Goal: Task Accomplishment & Management: Use online tool/utility

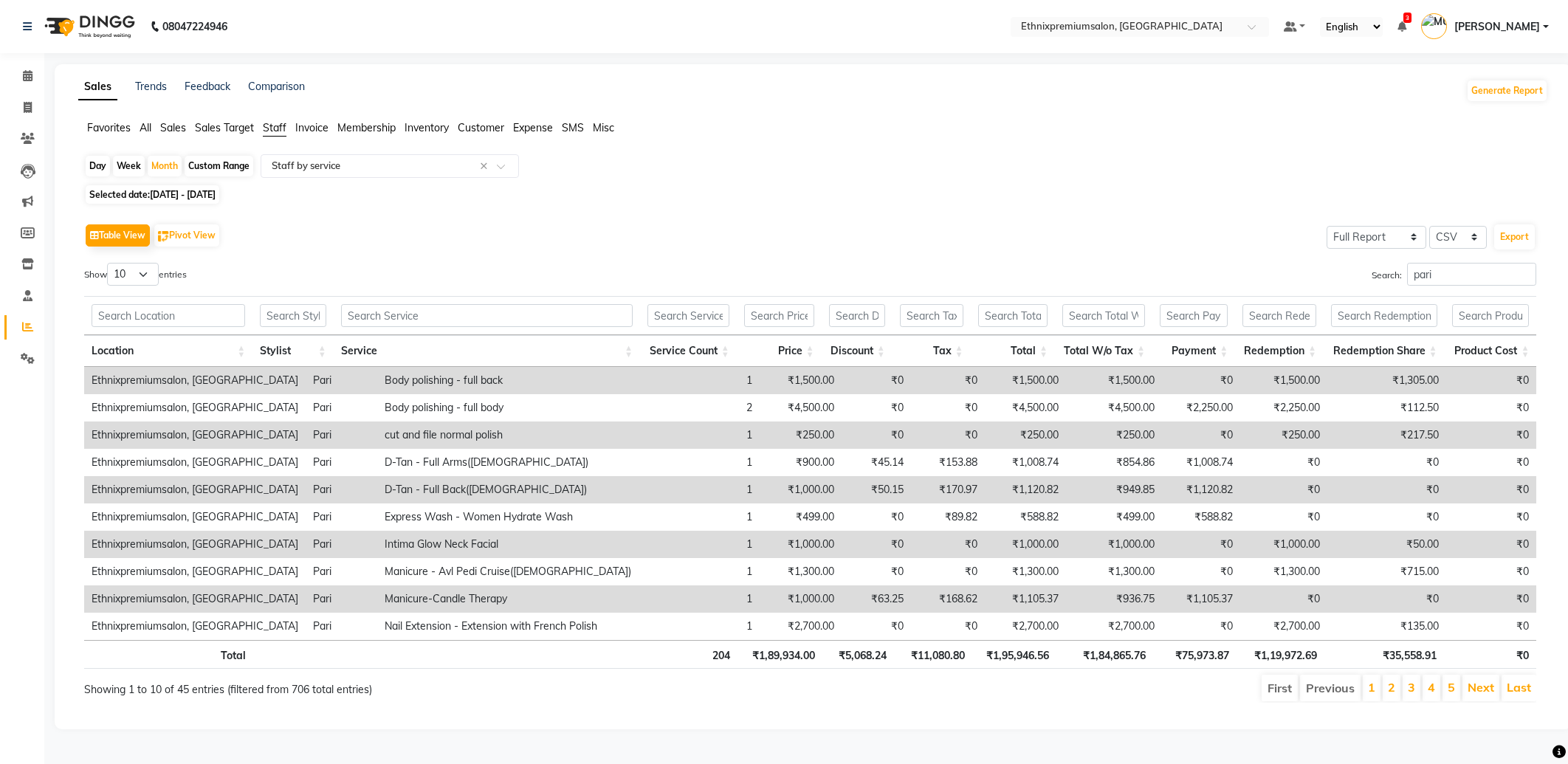
select select "full_report"
select select "csv"
click at [34, 68] on span at bounding box center [27, 76] width 26 height 17
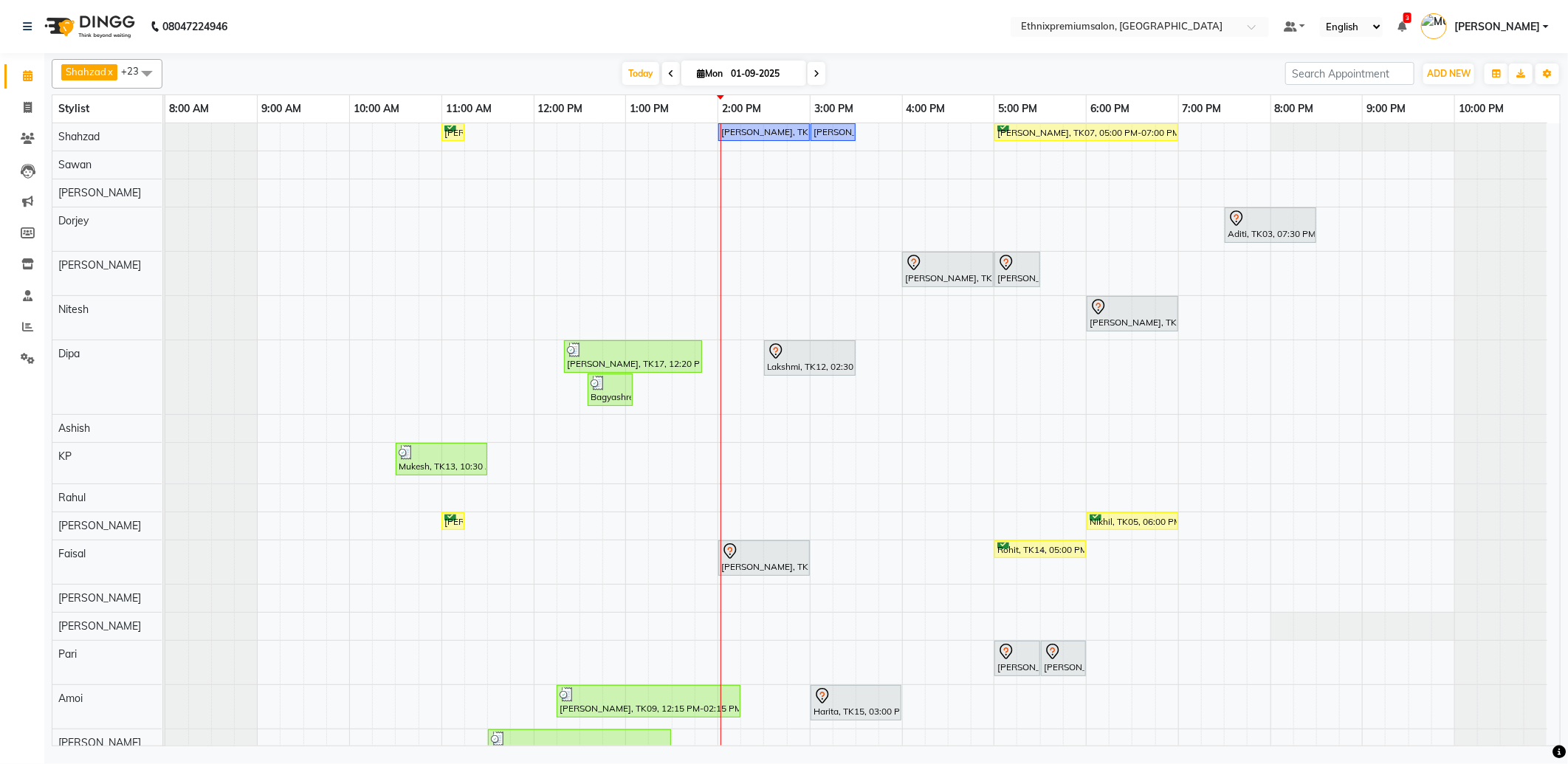
click at [1002, 425] on div "[PERSON_NAME], TK06, 11:00 AM-11:15 AM, Hair Colour - Balayage - Long([DEMOGRAP…" at bounding box center [862, 570] width 1394 height 894
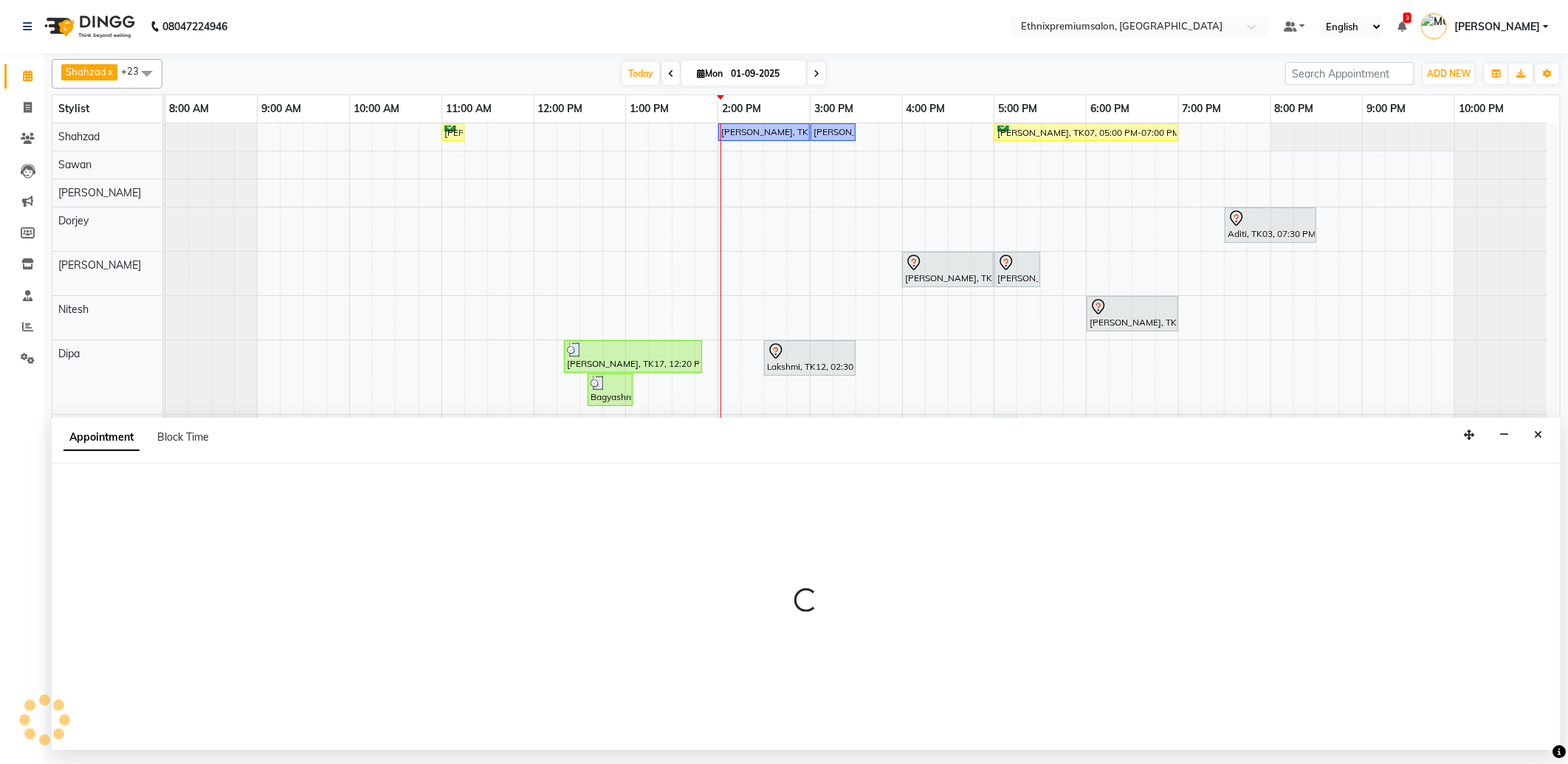
select select "62328"
select select "tentative"
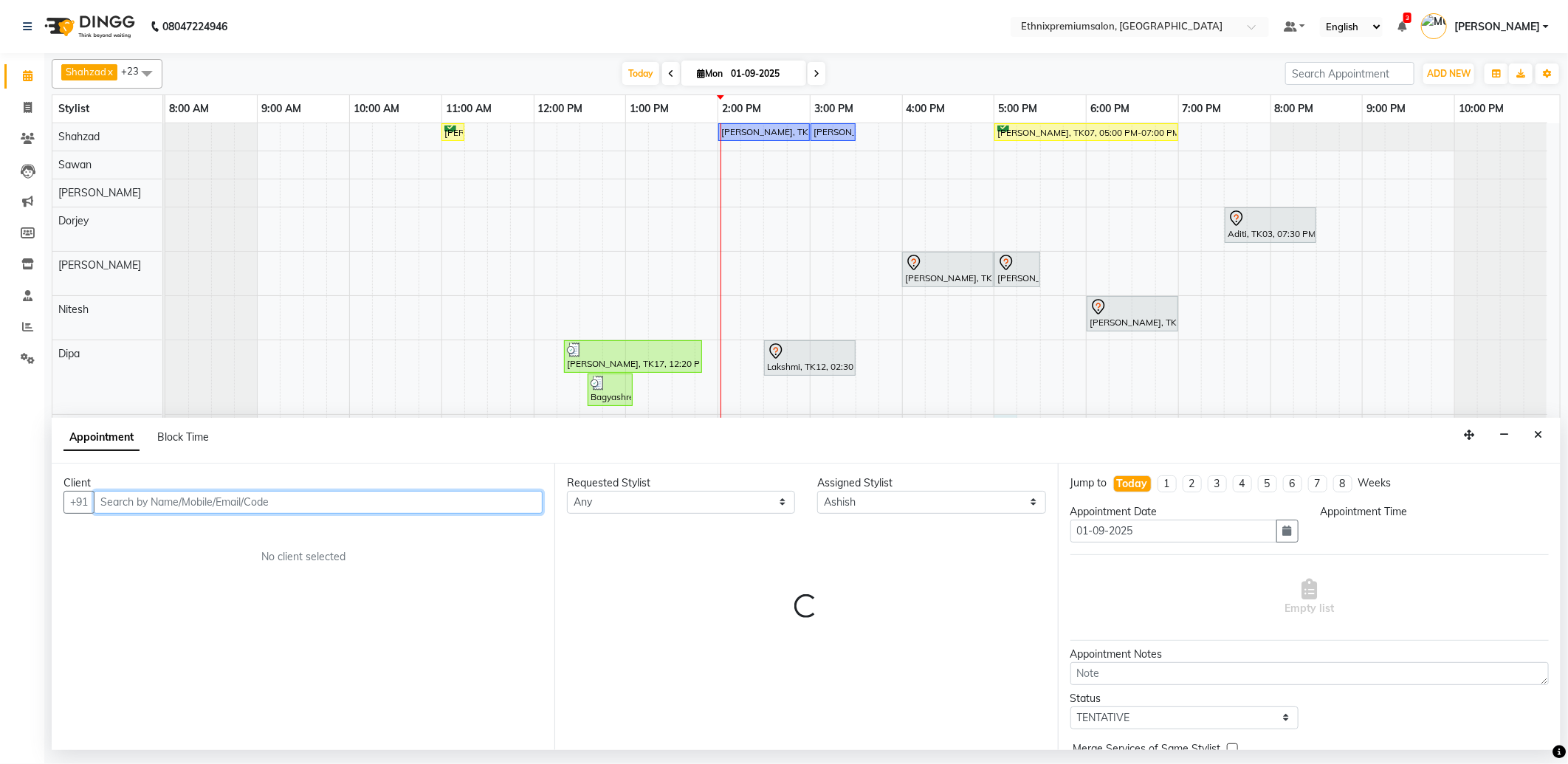
select select "1020"
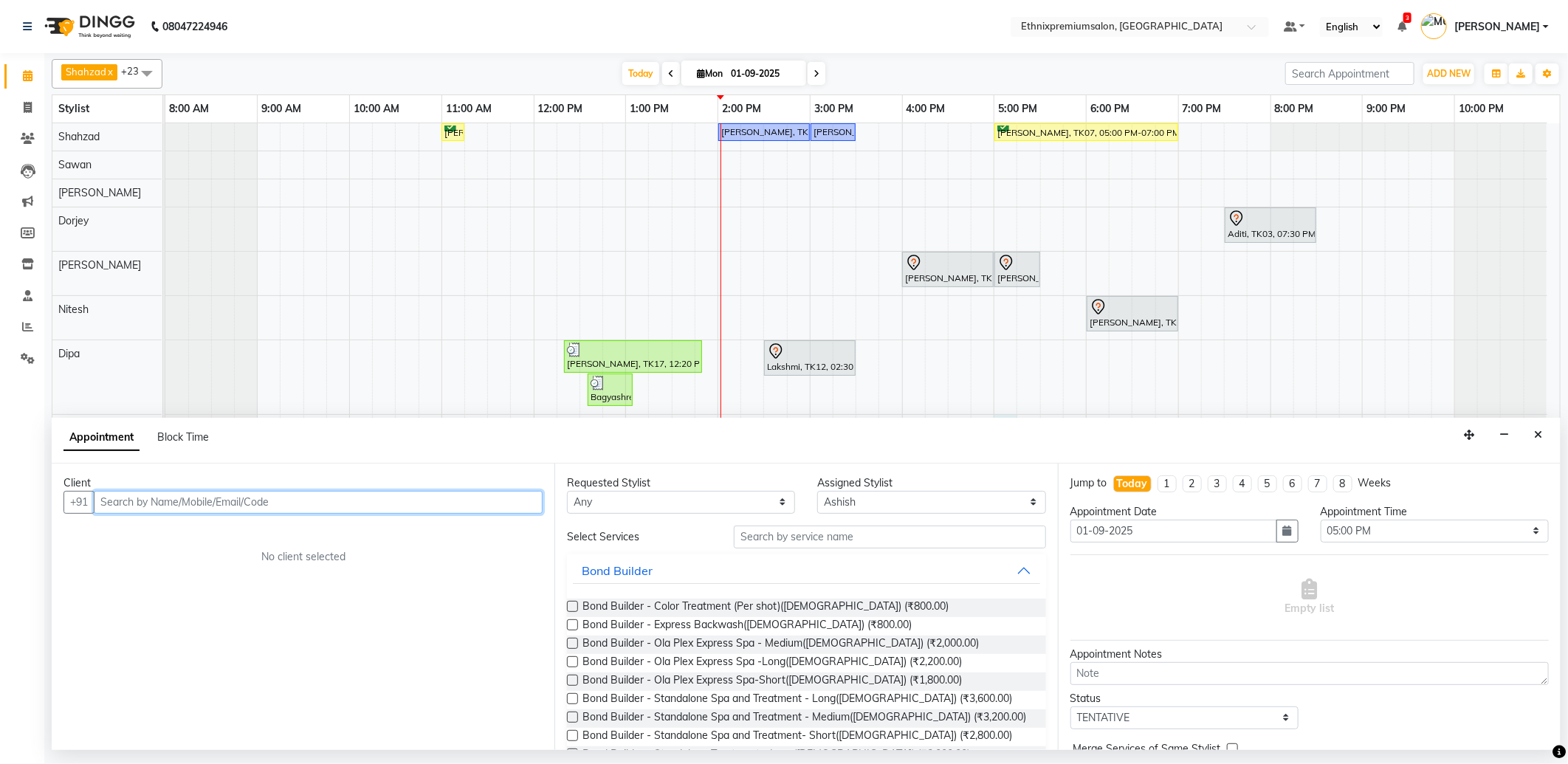
click at [123, 491] on input "text" at bounding box center [317, 502] width 449 height 22
click at [151, 524] on button "Manjuu 96322998 72" at bounding box center [174, 534] width 156 height 23
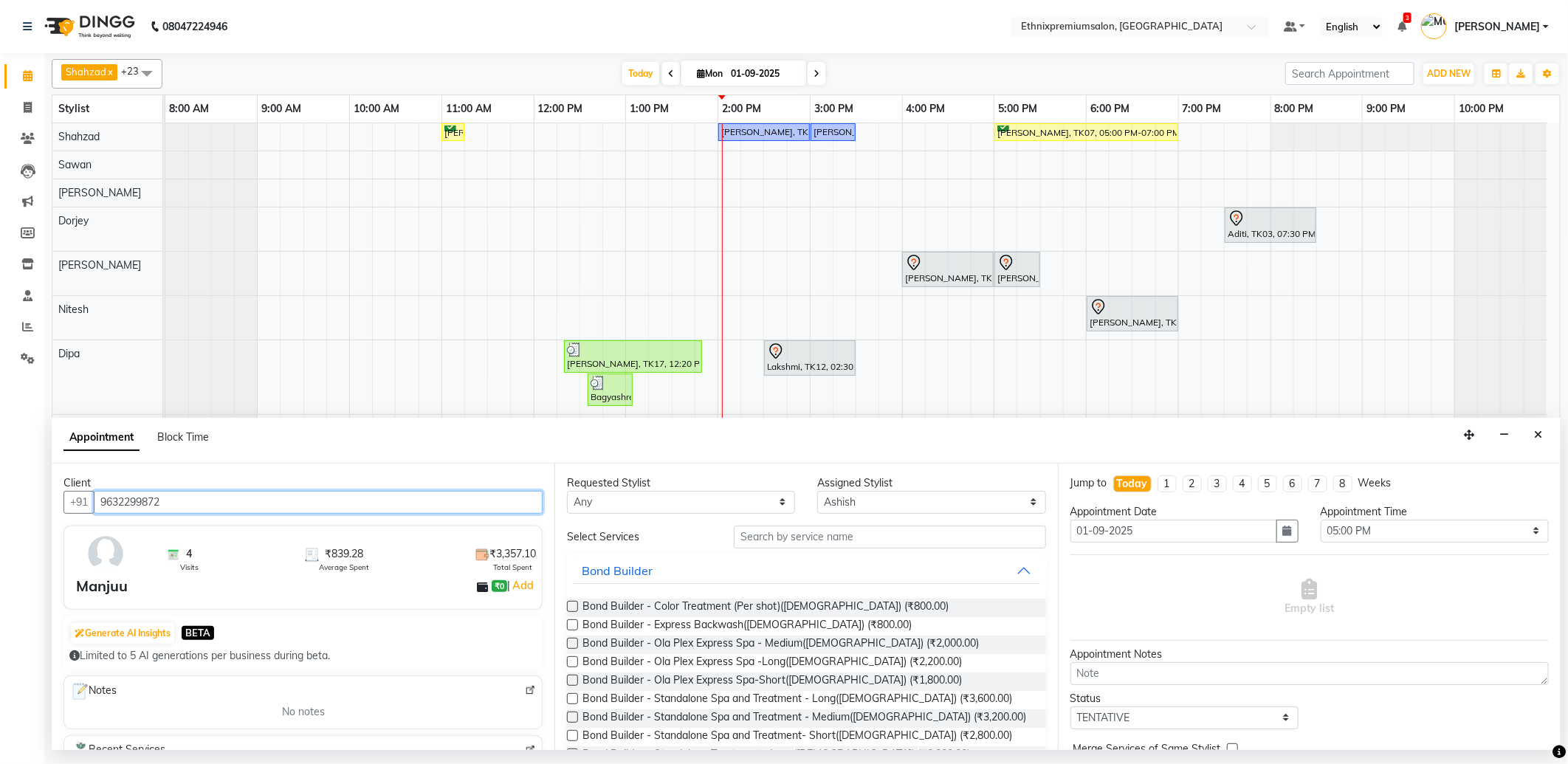
type input "9632299872"
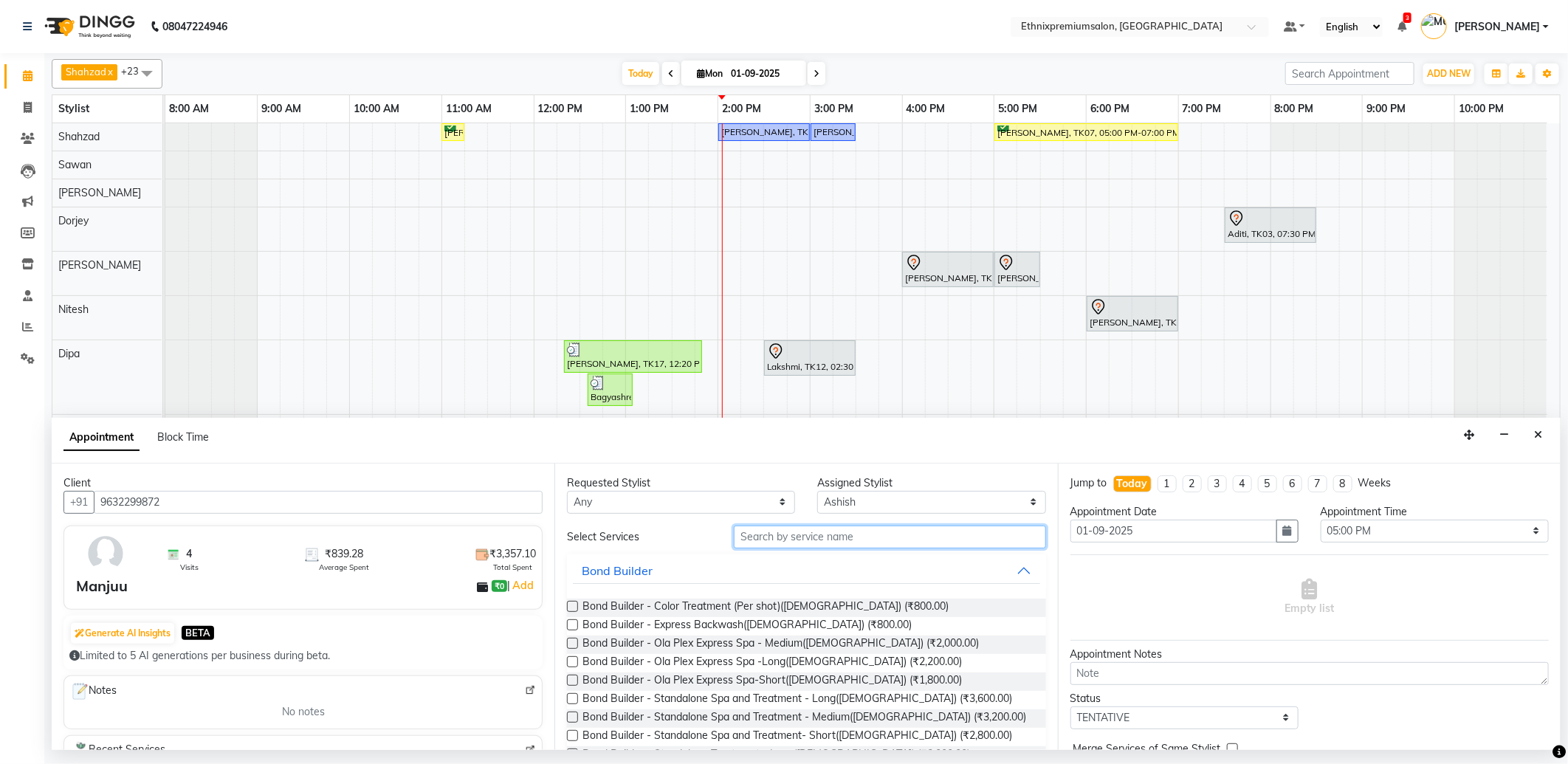
click at [803, 542] on input "text" at bounding box center [889, 537] width 312 height 22
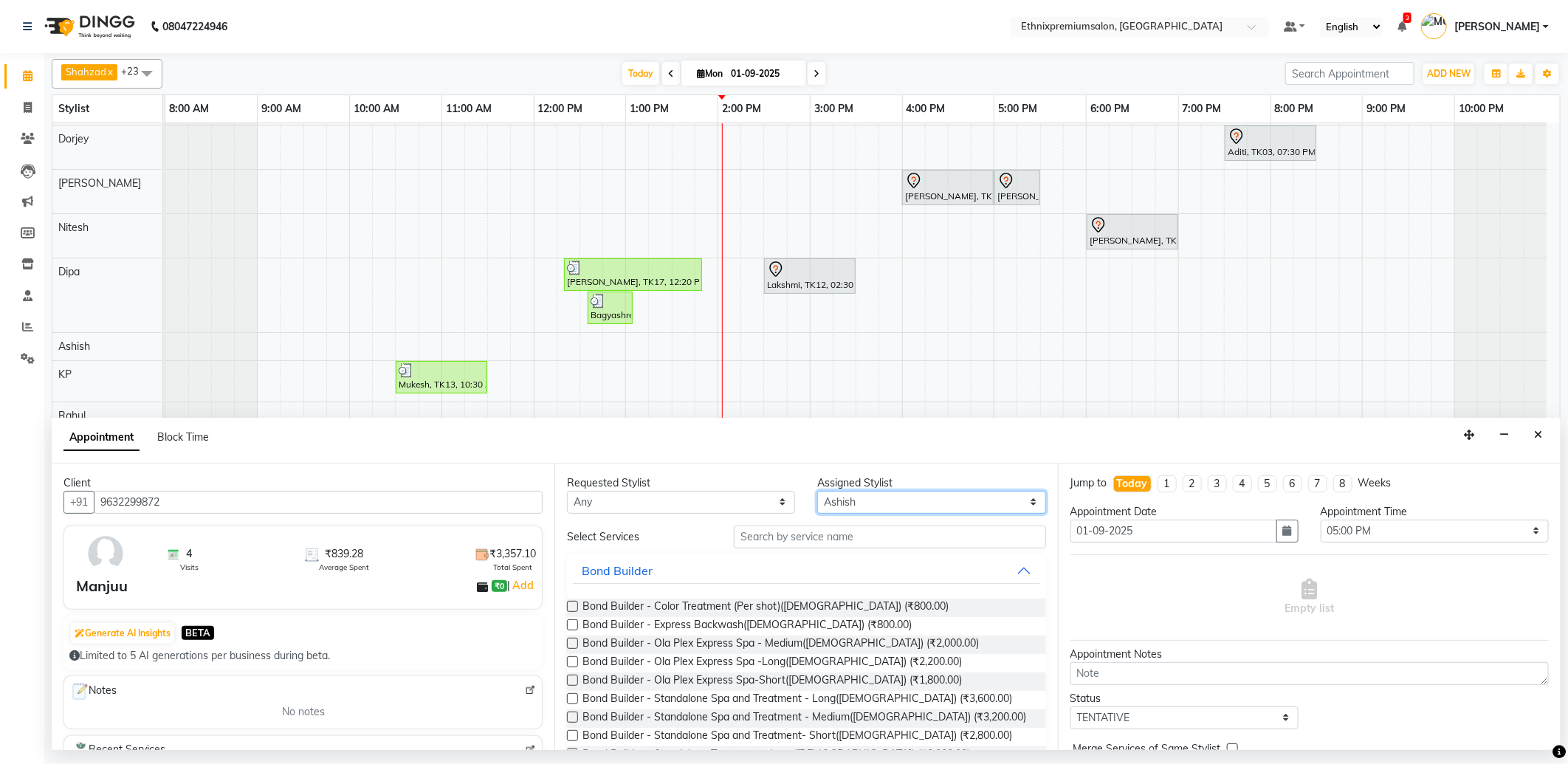
click at [841, 505] on select "Select Amoi [PERSON_NAME] [PERSON_NAME] Yolmoo Dipa Dorjey [PERSON_NAME] [PERSO…" at bounding box center [931, 502] width 228 height 22
select select "72123"
click at [817, 491] on select "Select Amoi [PERSON_NAME] [PERSON_NAME] Yolmoo Dipa Dorjey [PERSON_NAME] [PERSO…" at bounding box center [931, 502] width 228 height 22
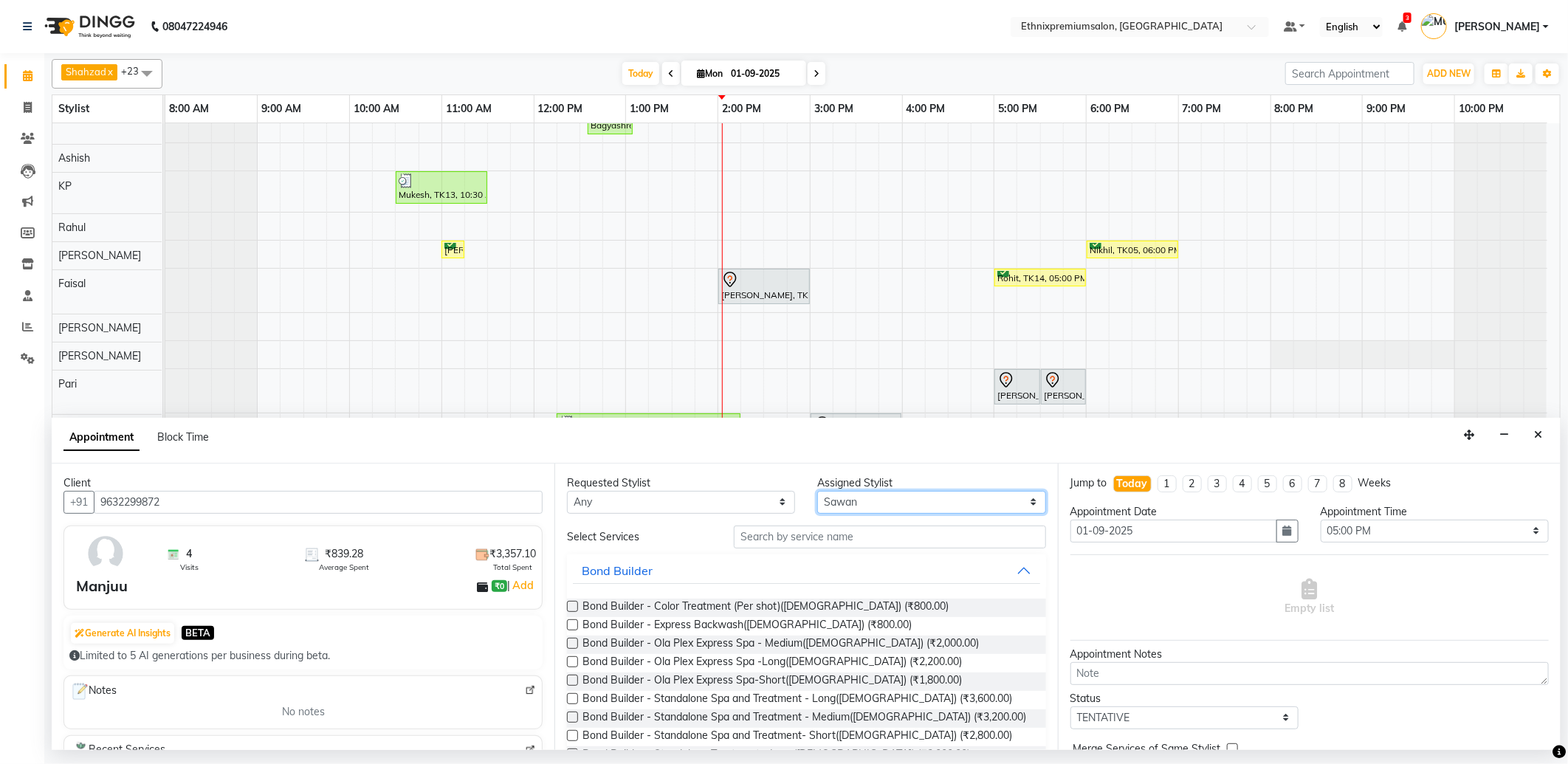
scroll to position [274, 0]
click at [776, 539] on input "text" at bounding box center [889, 537] width 312 height 22
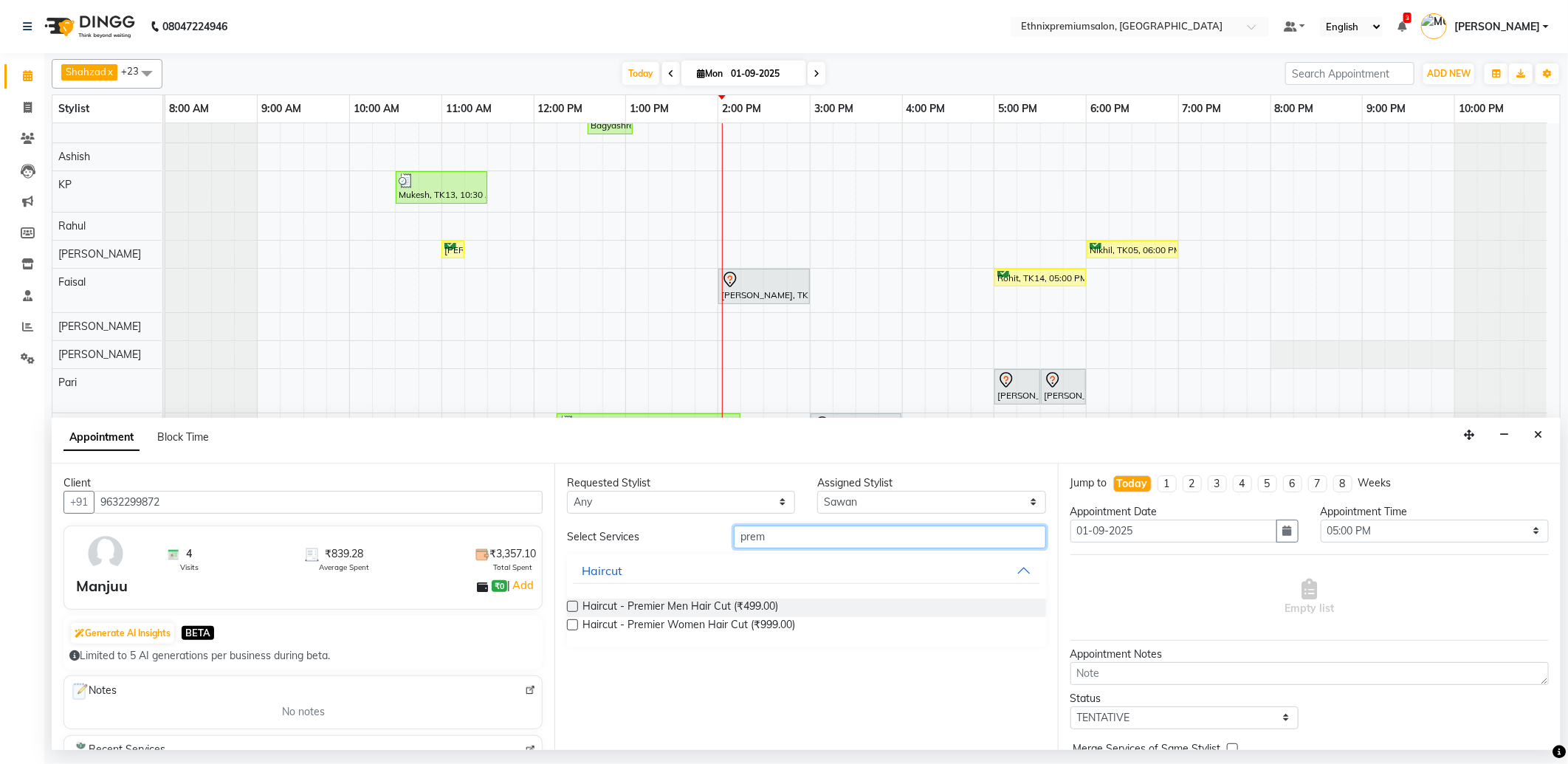
type input "prem"
drag, startPoint x: 837, startPoint y: 504, endPoint x: 838, endPoint y: 497, distance: 7.1
click at [837, 504] on select "Select Amoi [PERSON_NAME] [PERSON_NAME] Yolmoo Dipa Dorjey [PERSON_NAME] [PERSO…" at bounding box center [931, 502] width 228 height 22
select select "62328"
click at [817, 491] on select "Select Amoi [PERSON_NAME] [PERSON_NAME] Yolmoo Dipa Dorjey [PERSON_NAME] [PERSO…" at bounding box center [931, 502] width 228 height 22
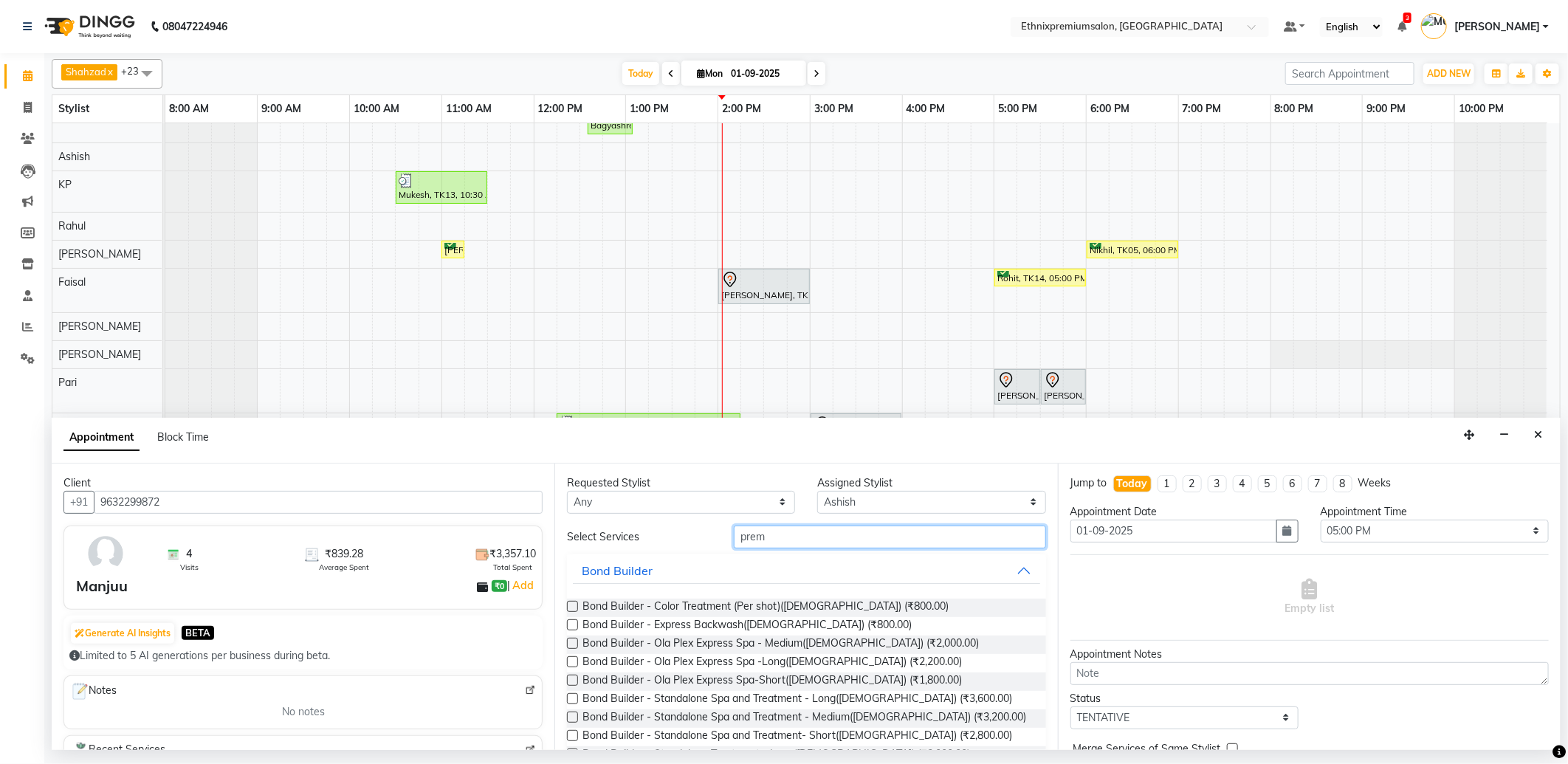
drag, startPoint x: 775, startPoint y: 529, endPoint x: 774, endPoint y: 519, distance: 10.0
click at [775, 529] on input "prem" at bounding box center [889, 537] width 312 height 22
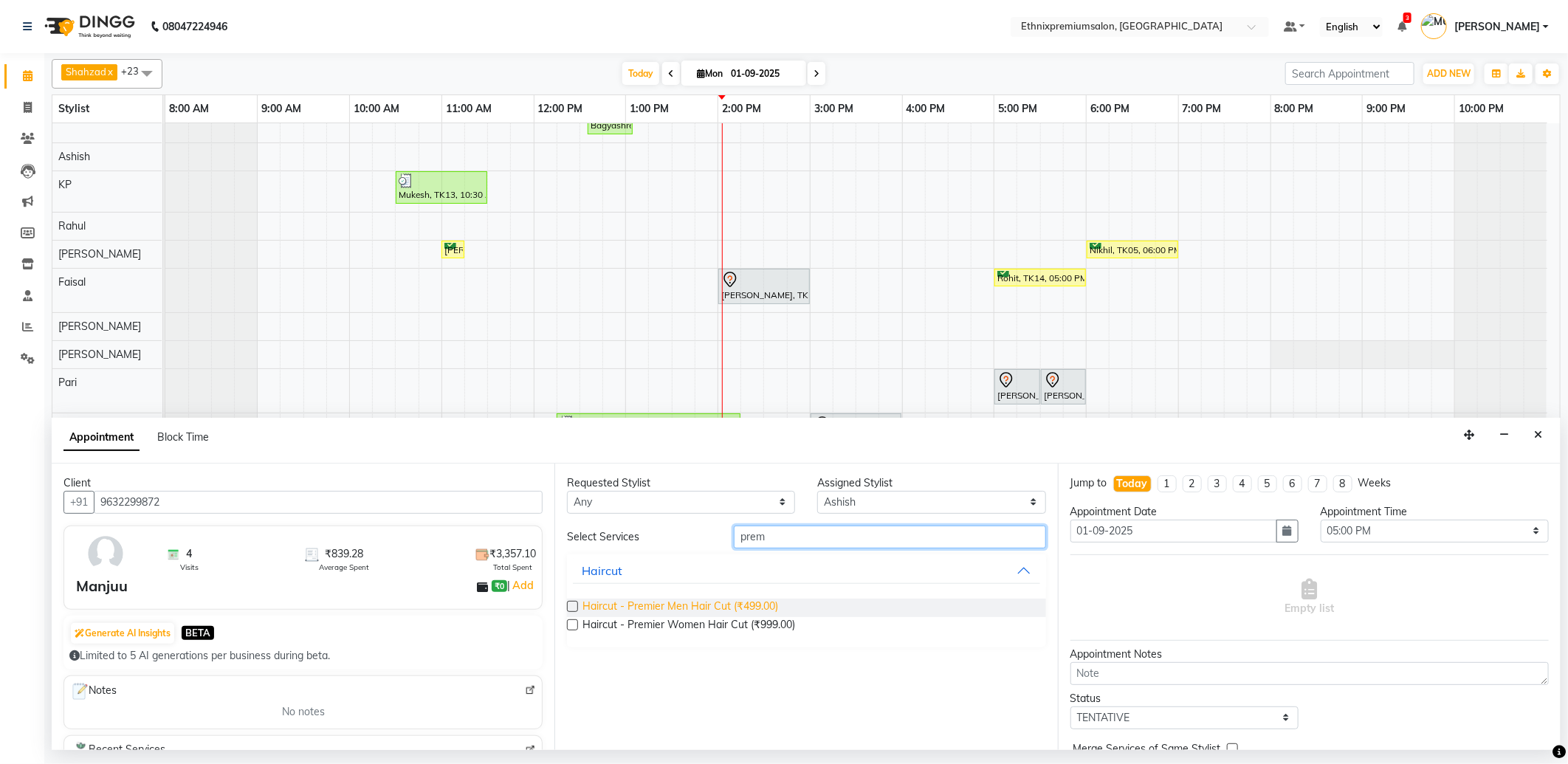
type input "prem"
click at [757, 609] on span "Haircut - Premier Men Hair Cut (₹499.00)" at bounding box center [681, 608] width 196 height 19
checkbox input "false"
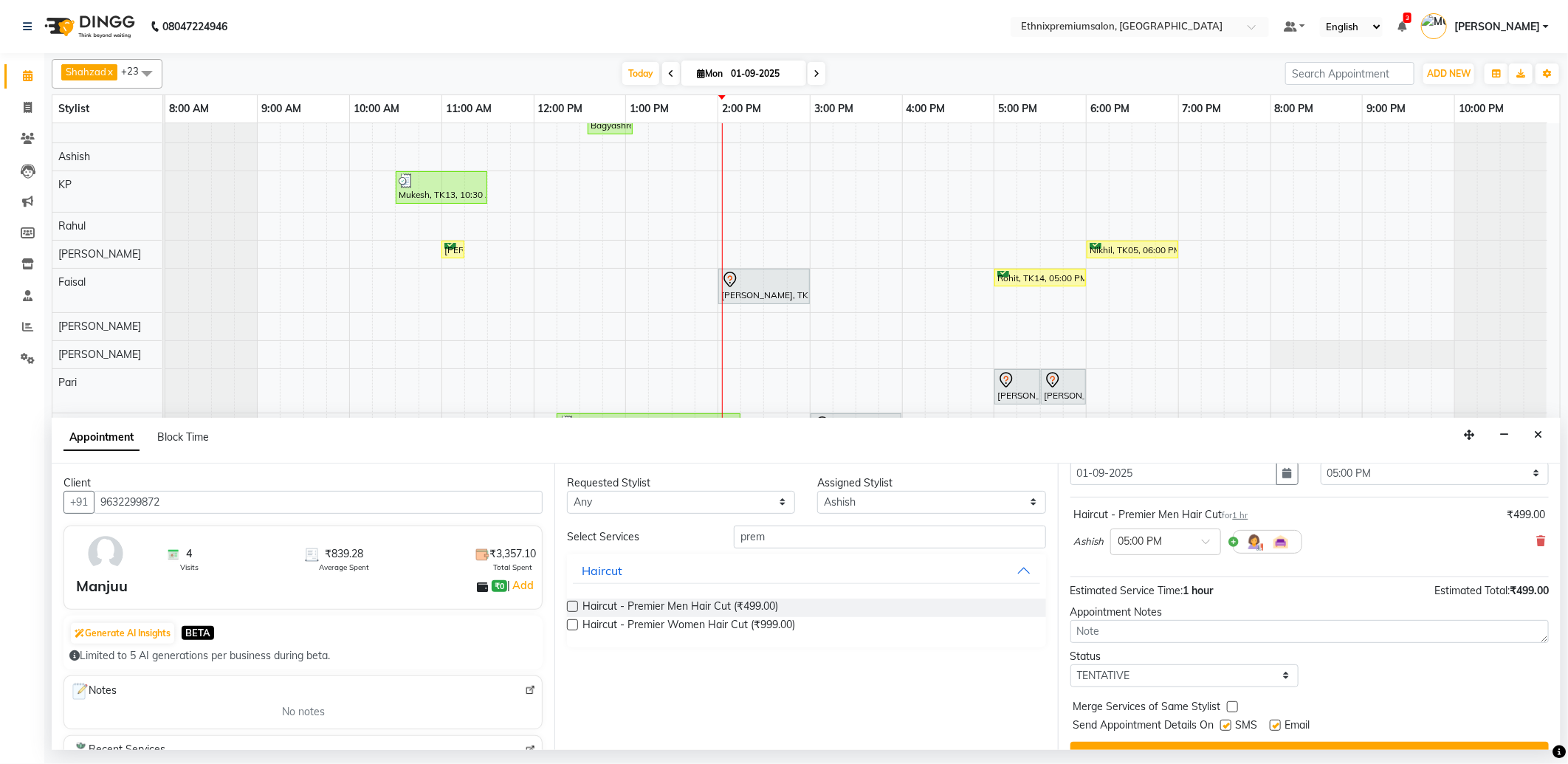
scroll to position [89, 0]
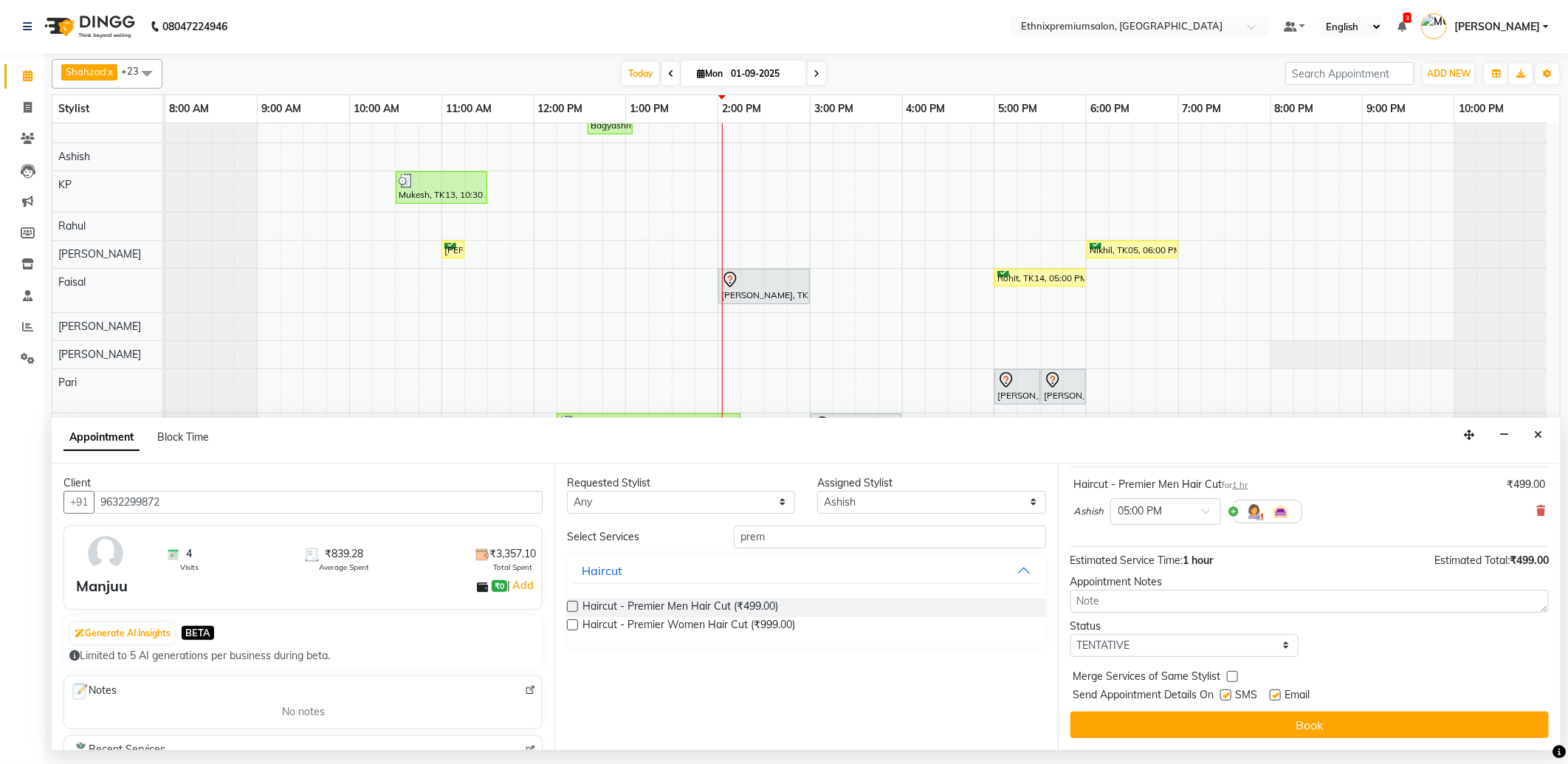
click at [1276, 697] on label at bounding box center [1276, 695] width 11 height 11
click at [1276, 697] on input "checkbox" at bounding box center [1275, 697] width 10 height 10
checkbox input "false"
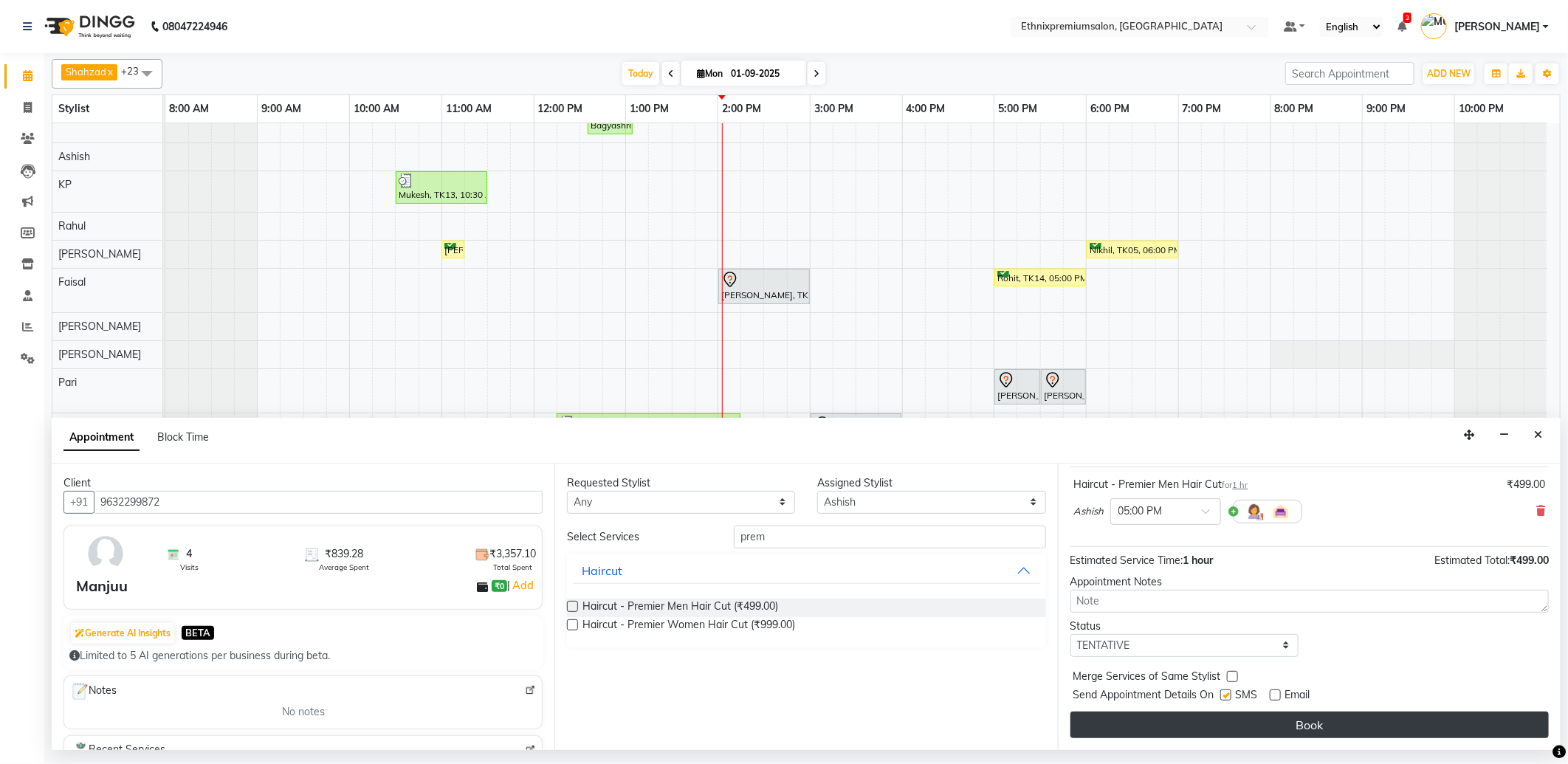
click at [1270, 716] on button "Book" at bounding box center [1310, 725] width 478 height 27
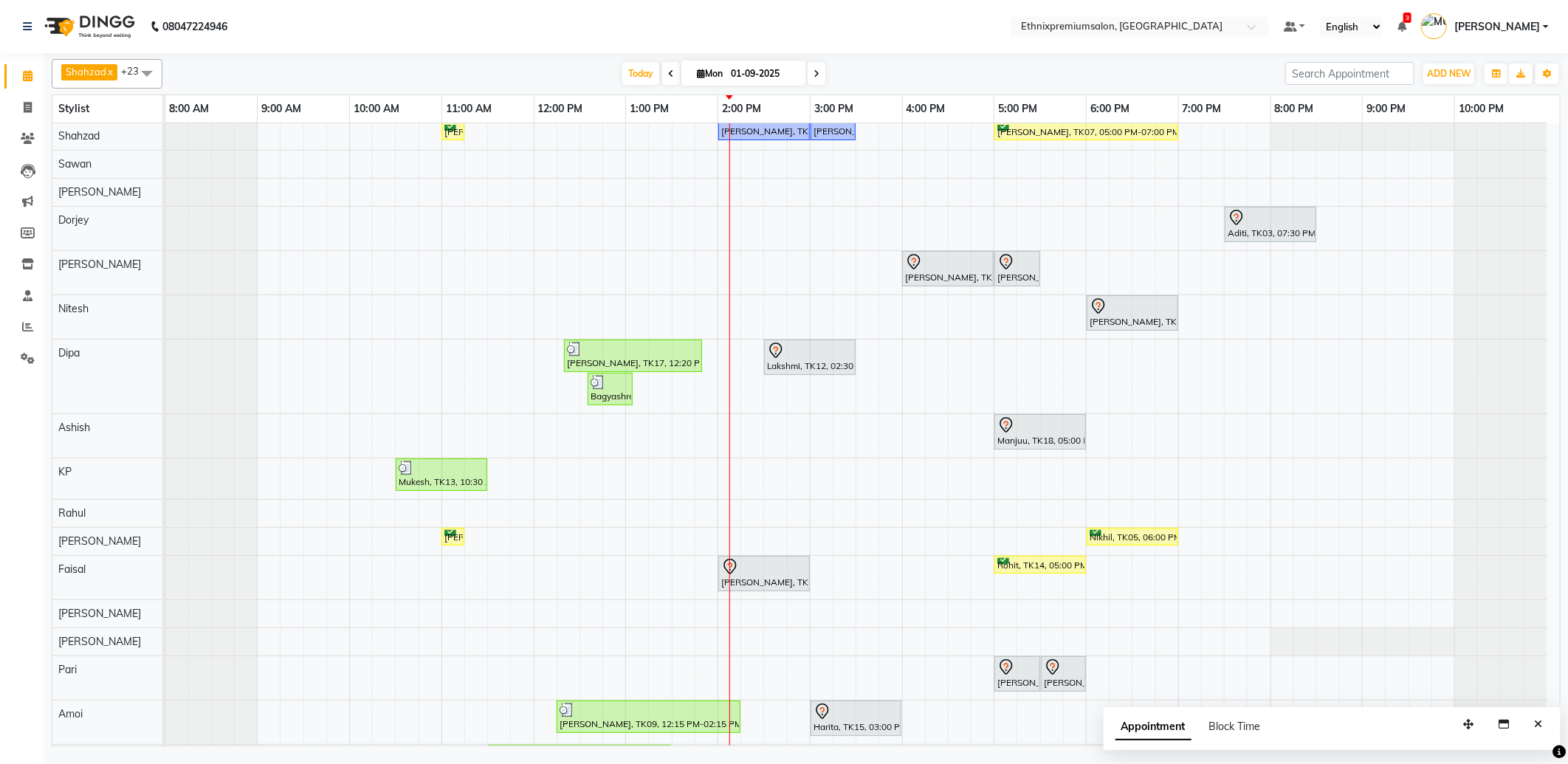
scroll to position [0, 0]
drag, startPoint x: 803, startPoint y: 371, endPoint x: 809, endPoint y: 141, distance: 230.1
click at [809, 141] on tbody "[PERSON_NAME], TK06, 11:00 AM-11:15 AM, Hair Colour - Balayage - Long([DEMOGRAP…" at bounding box center [856, 578] width 1382 height 911
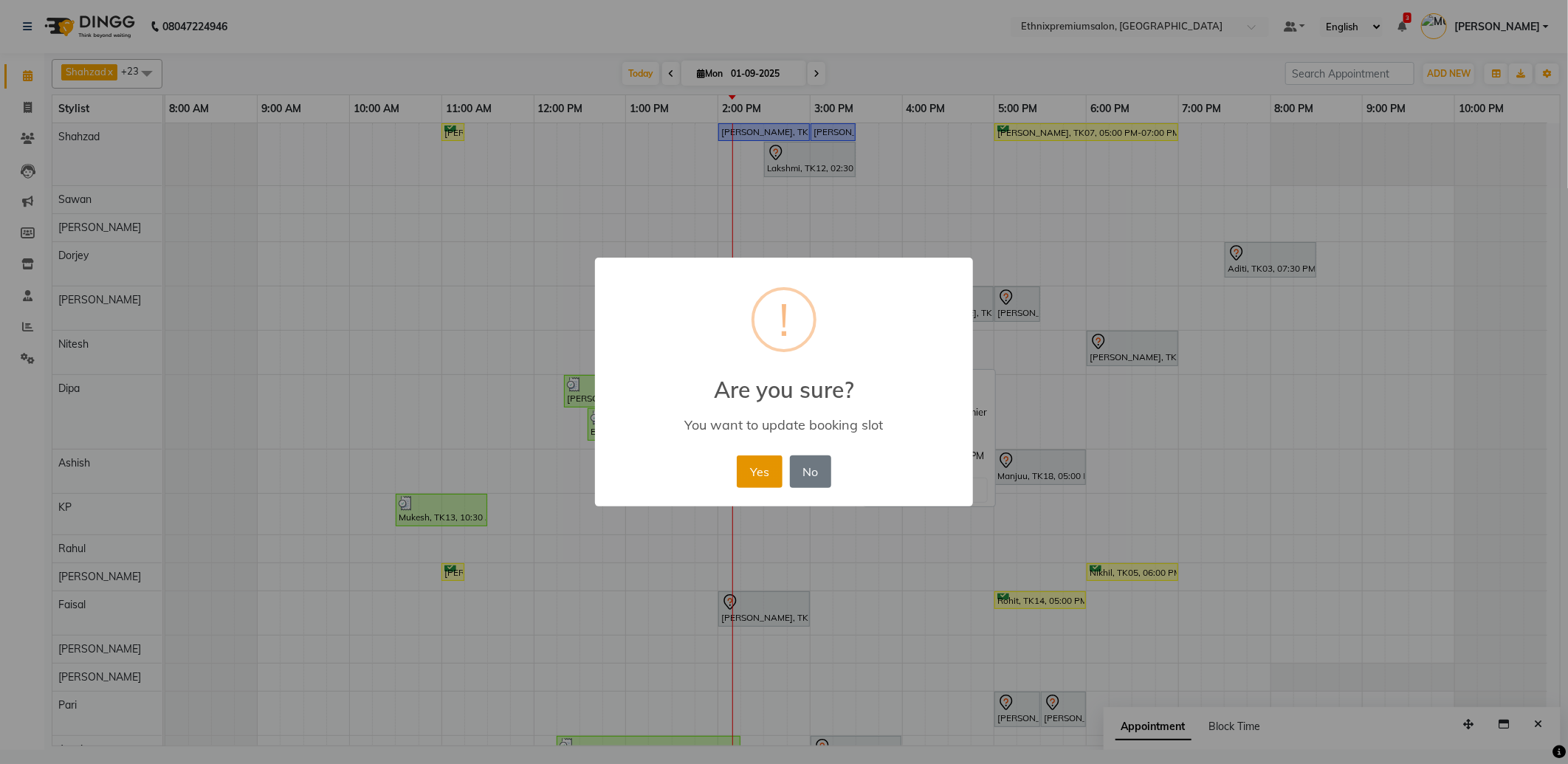
click at [754, 466] on button "Yes" at bounding box center [760, 472] width 45 height 32
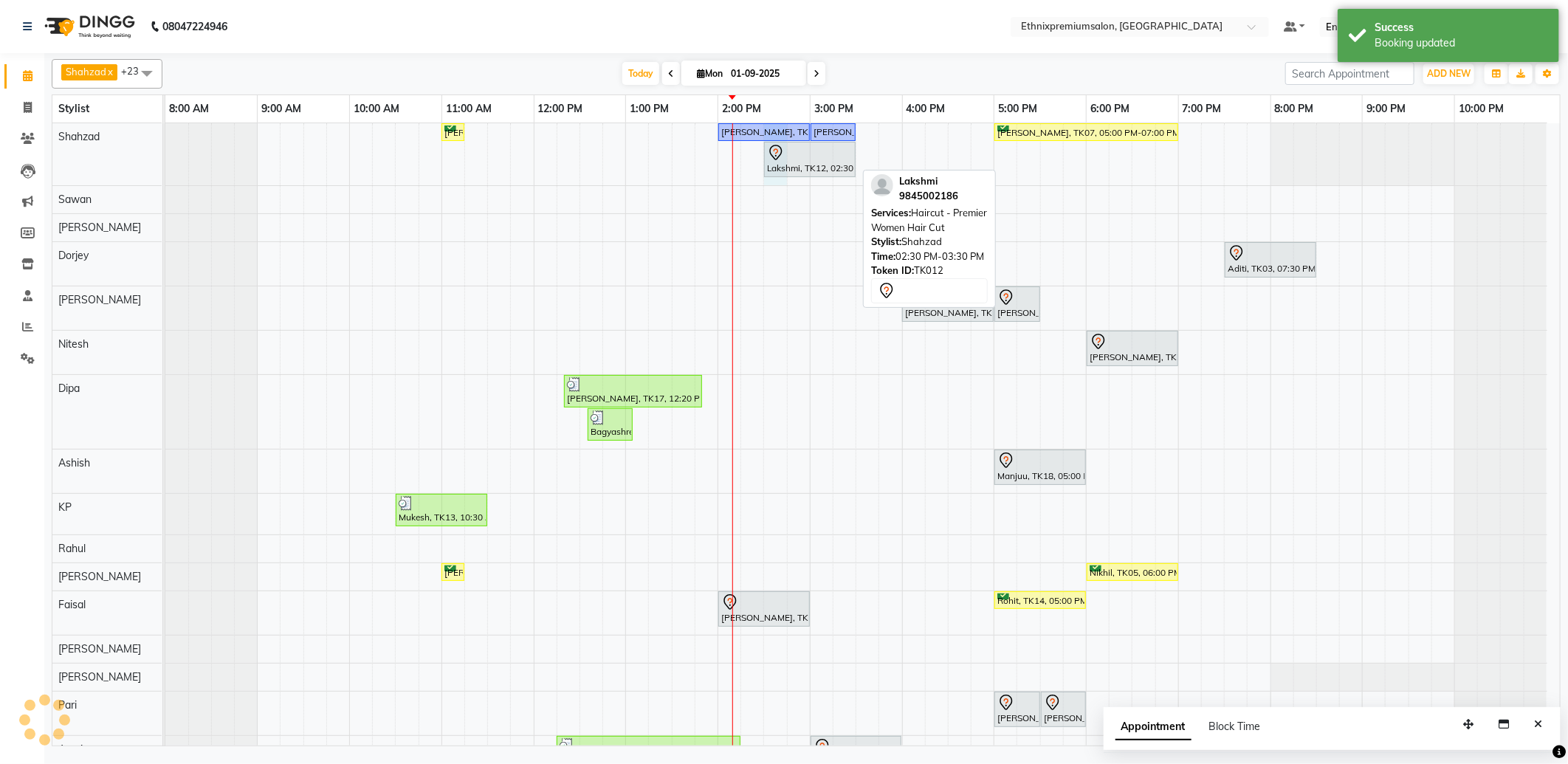
click at [787, 166] on div "Lakshmi, TK12, 02:30 PM-03:30 PM, Haircut - Premier Women Hair Cut" at bounding box center [810, 160] width 93 height 36
click at [787, 166] on div "Lakshmi, TK12, 02:30 PM-03:30 PM, Haircut - Premier Women Hair Cut" at bounding box center [810, 159] width 89 height 31
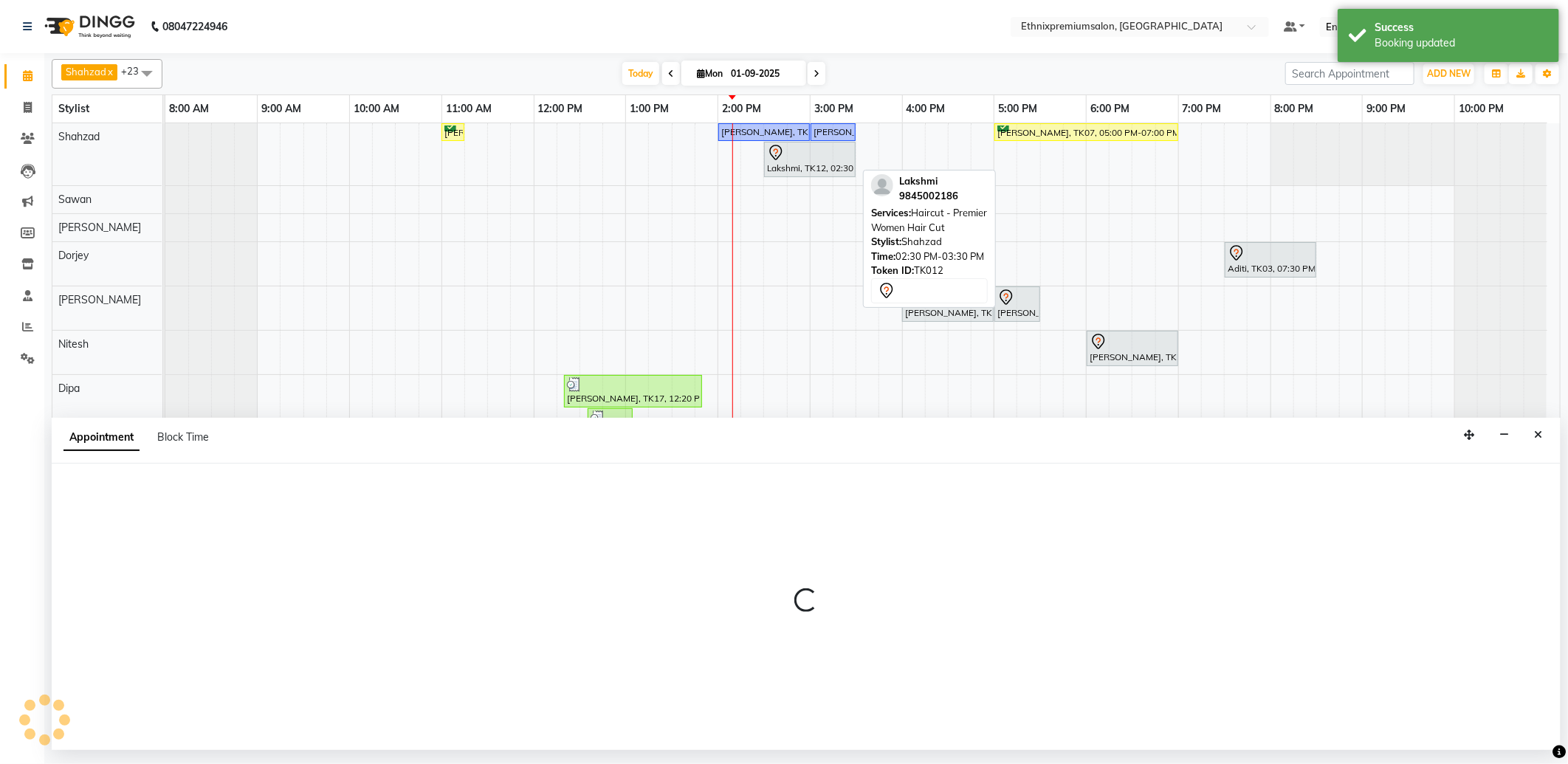
click at [787, 166] on div "Lakshmi, TK12, 02:30 PM-03:30 PM, Haircut - Premier Women Hair Cut" at bounding box center [810, 159] width 89 height 31
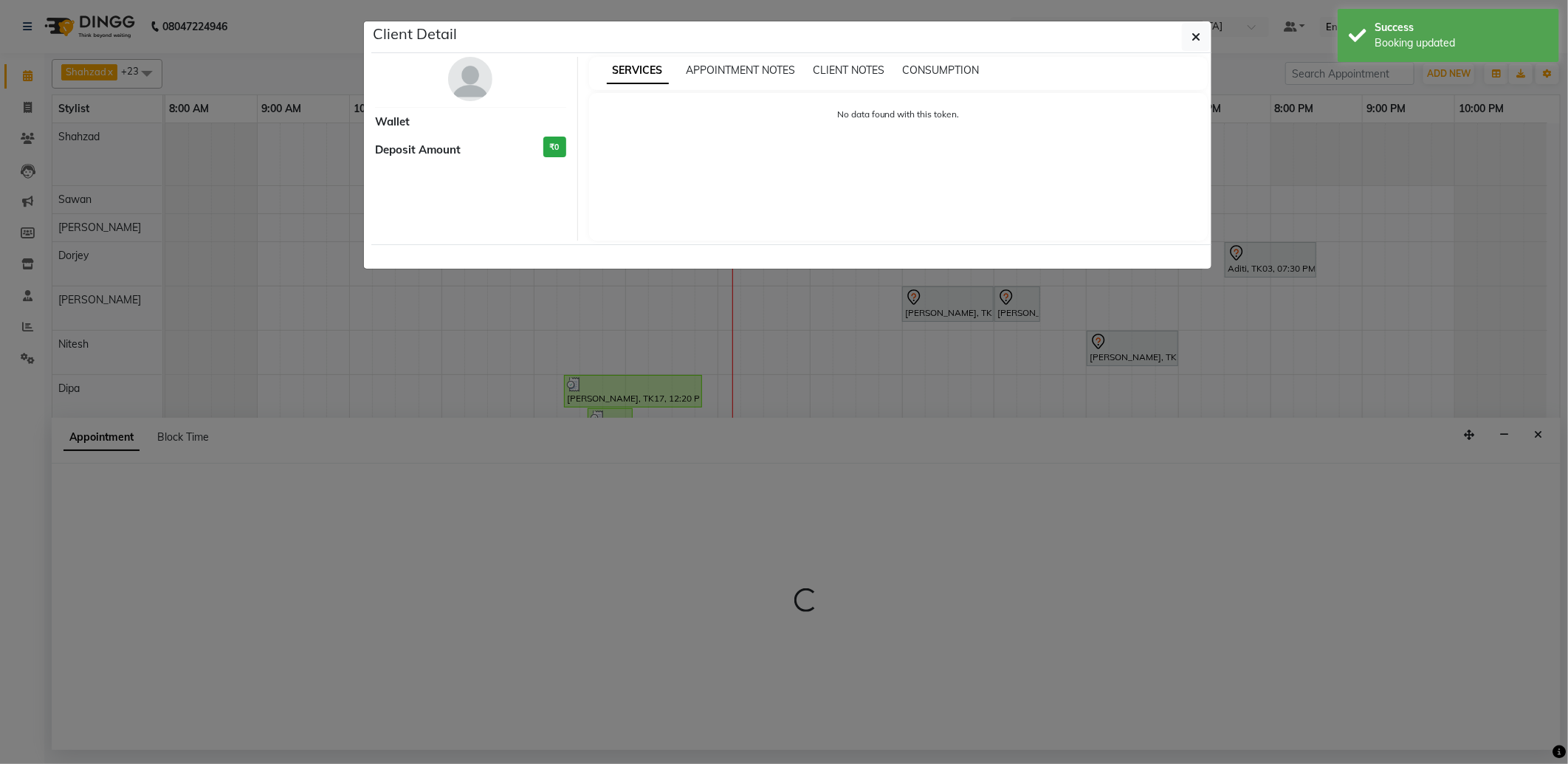
select select "17201"
select select "tentative"
select select "7"
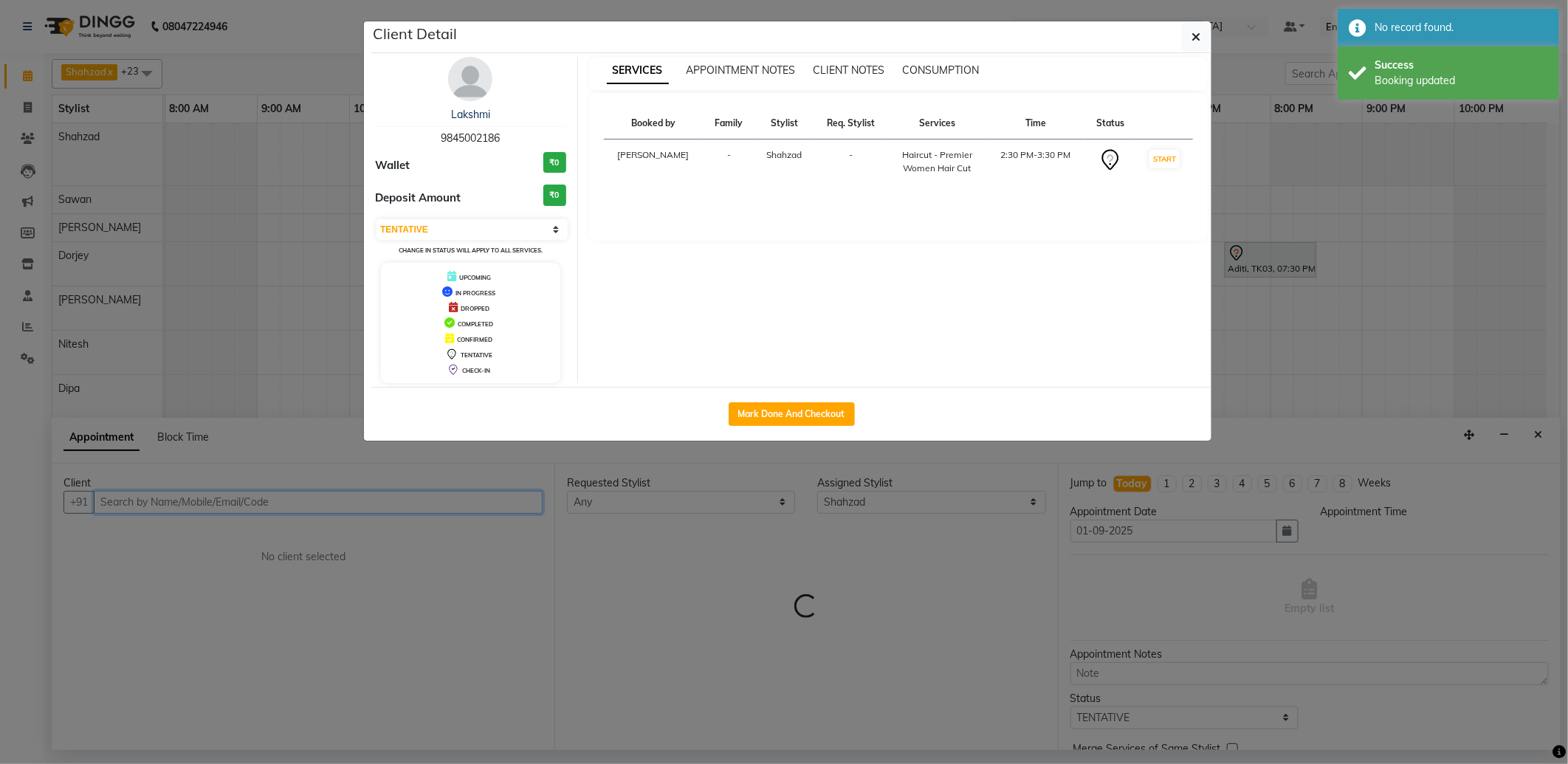
select select "870"
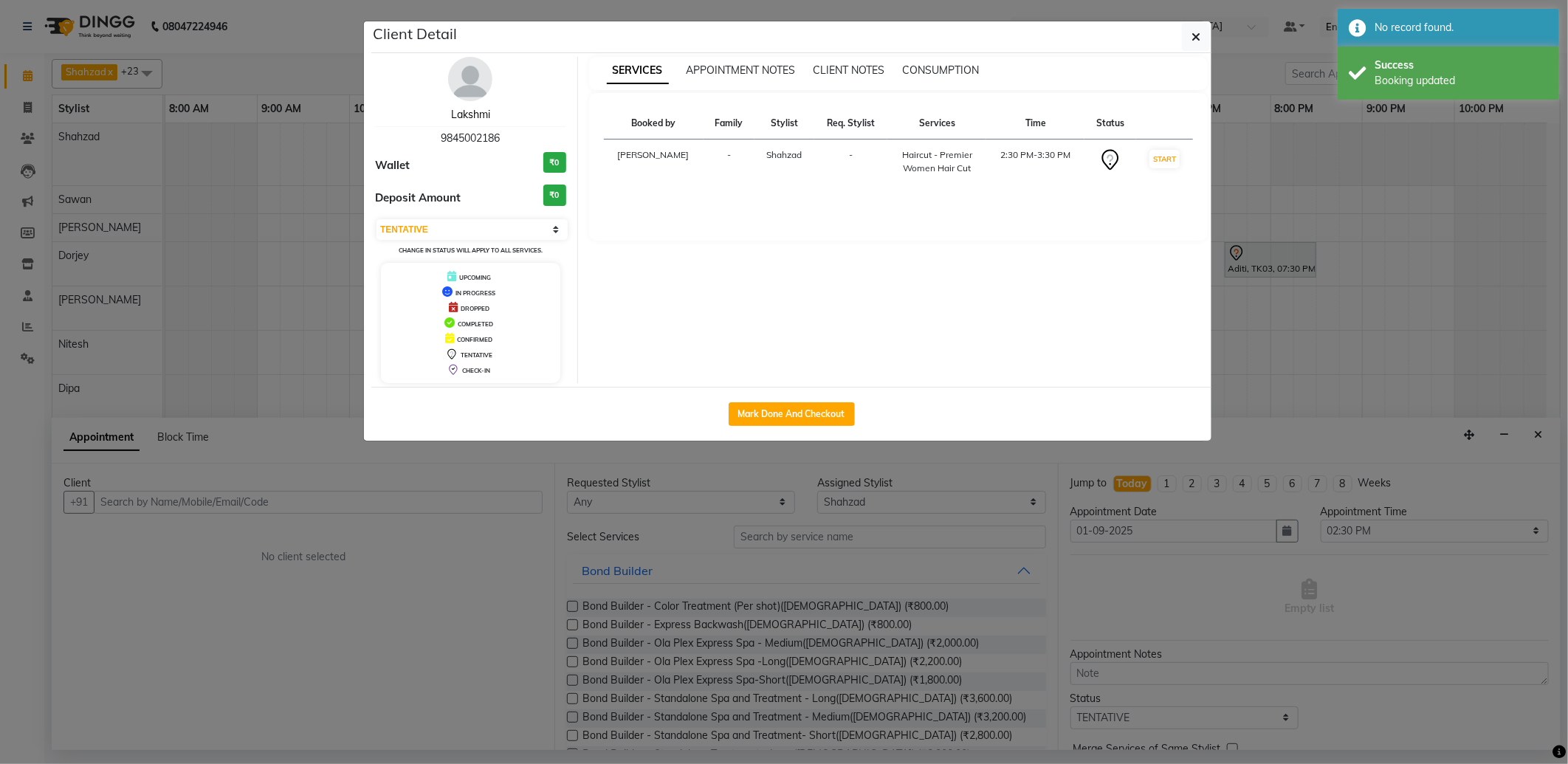
click at [466, 119] on link "Lakshmi" at bounding box center [471, 114] width 40 height 13
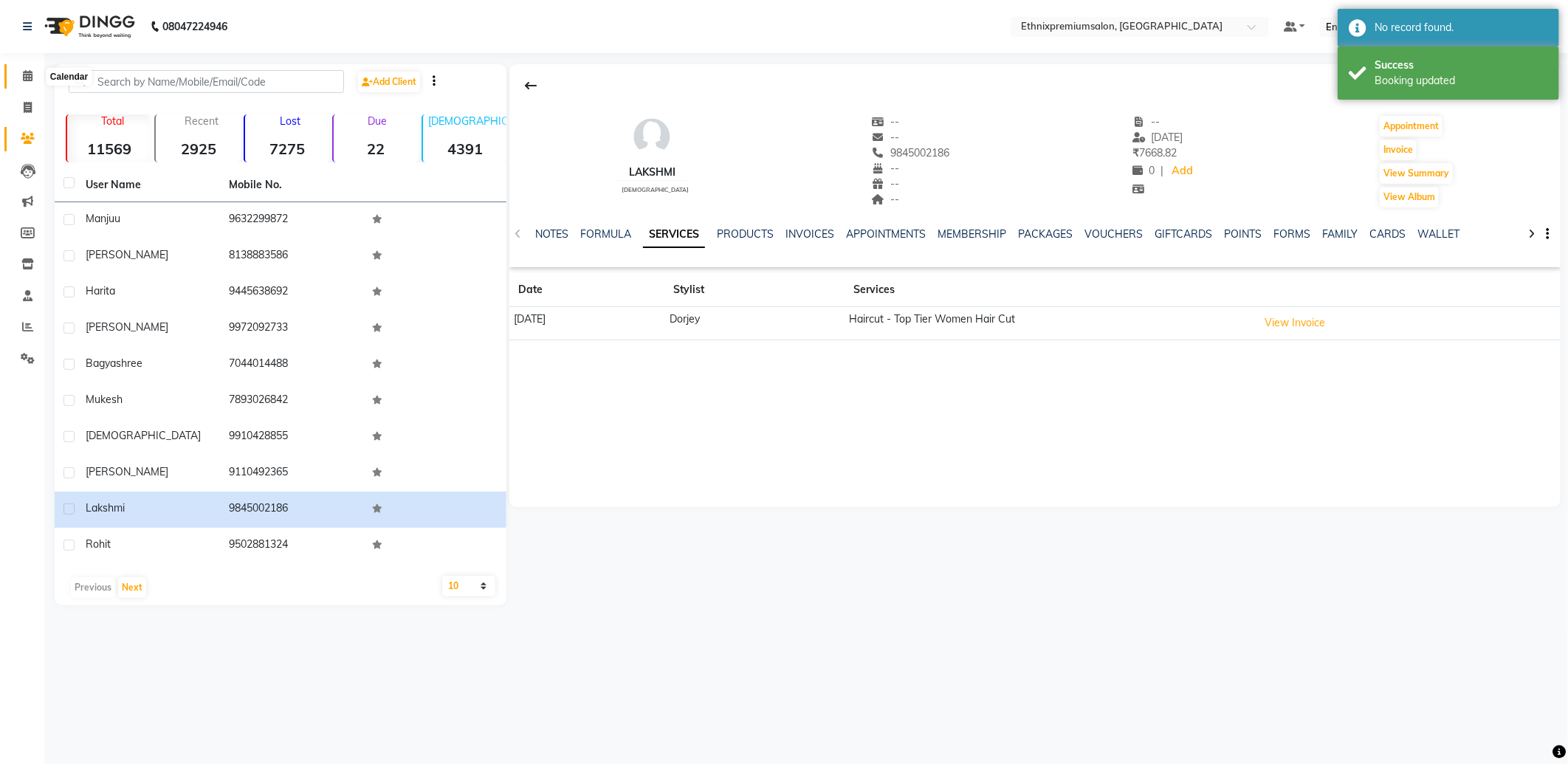
click at [20, 70] on span at bounding box center [27, 76] width 26 height 17
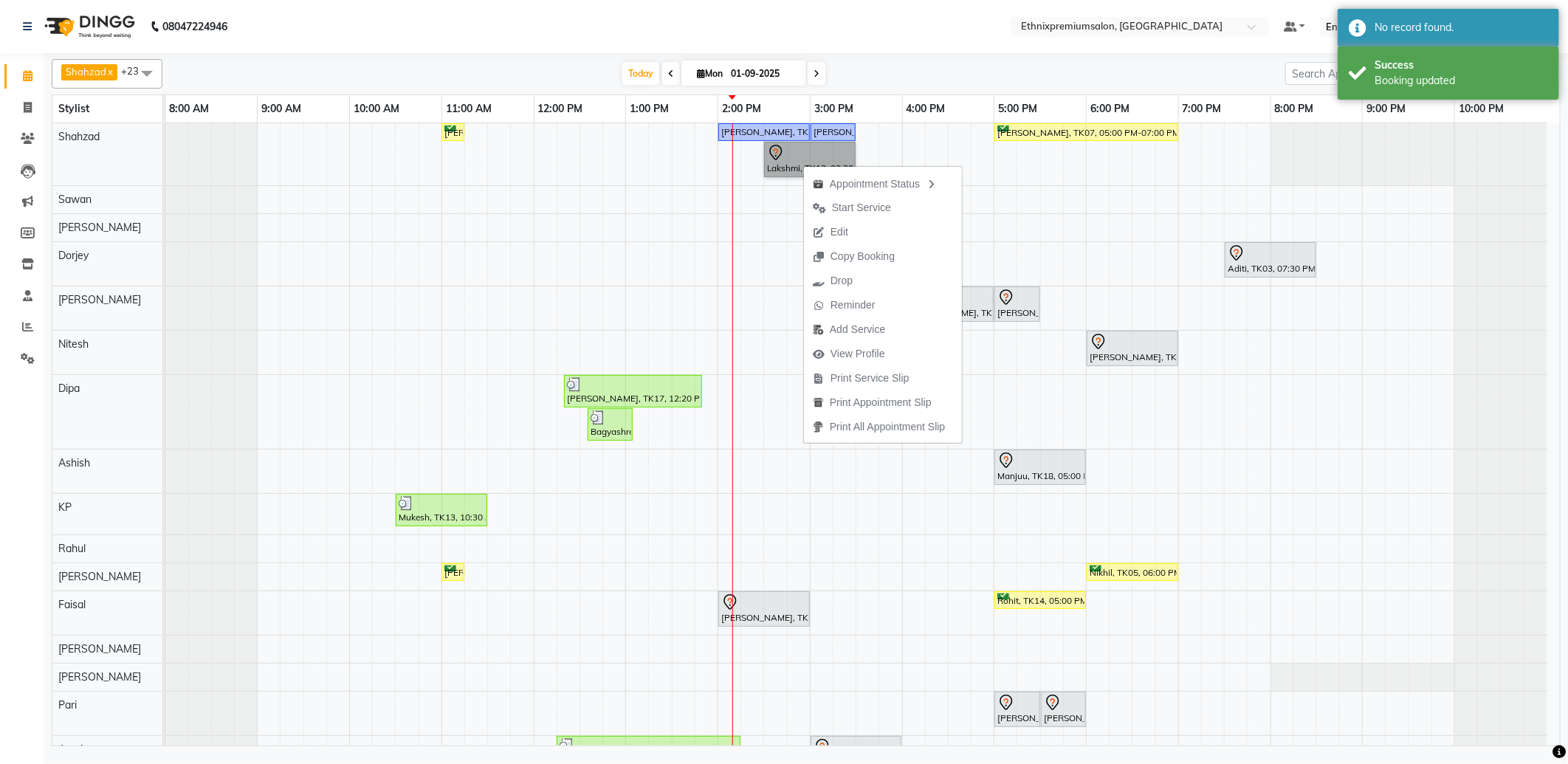
click at [776, 229] on div "[PERSON_NAME], TK06, 11:00 AM-11:15 AM, Hair Colour - Balayage - Long([DEMOGRAP…" at bounding box center [862, 595] width 1394 height 945
select select "50989"
select select "870"
select select "tentative"
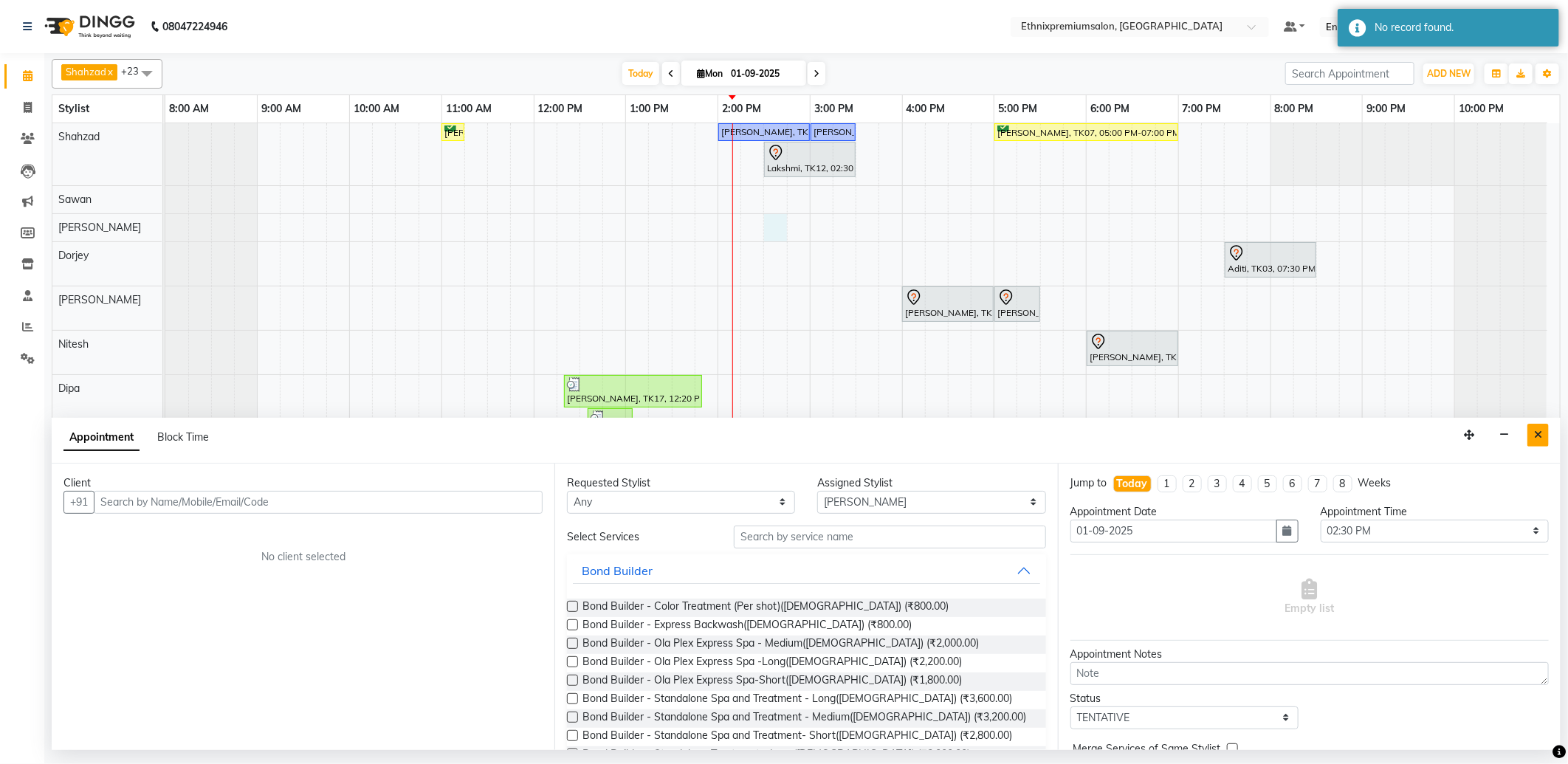
click at [1542, 437] on icon "Close" at bounding box center [1538, 434] width 8 height 10
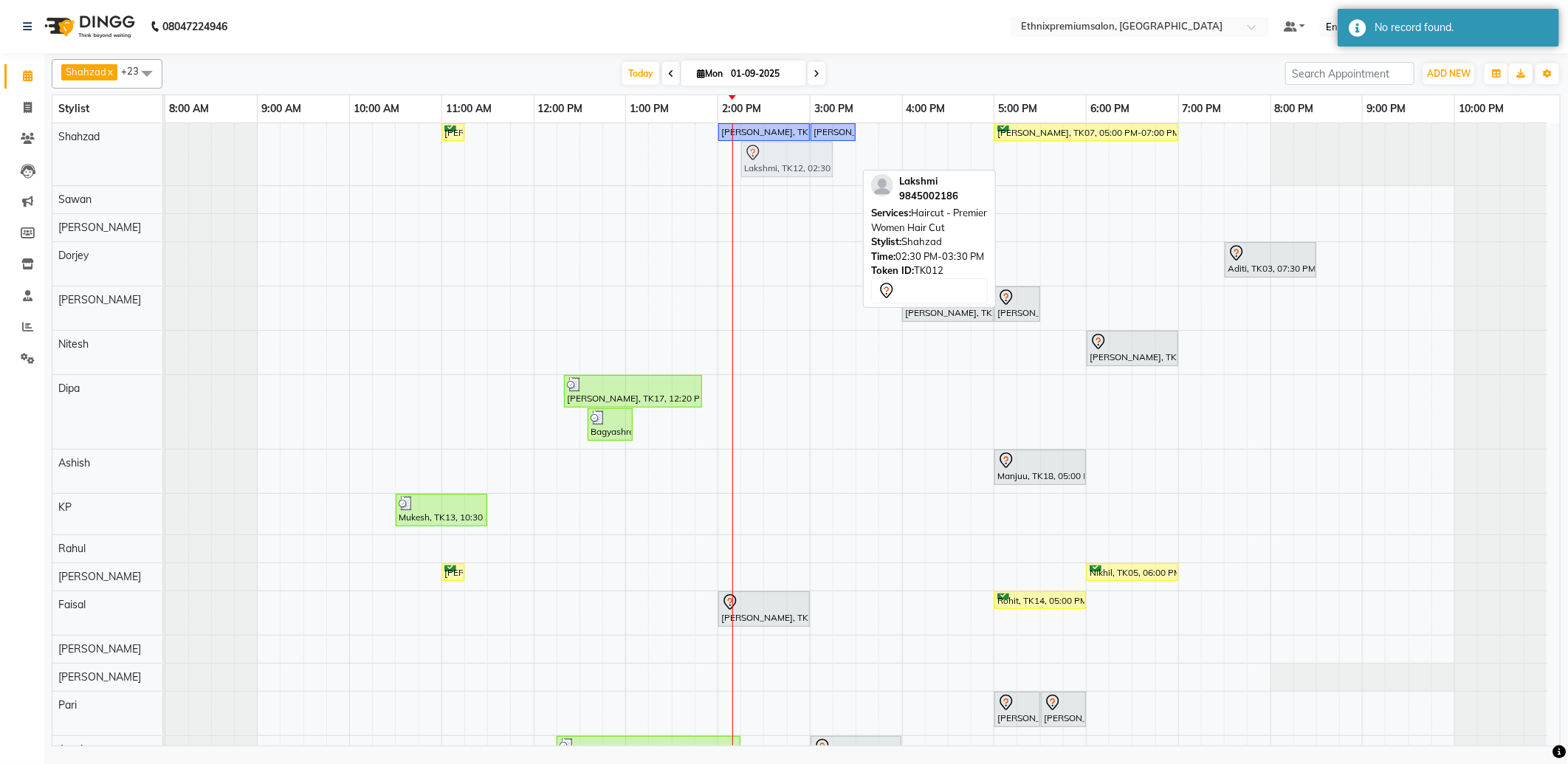
drag, startPoint x: 802, startPoint y: 170, endPoint x: 787, endPoint y: 170, distance: 15.0
click at [165, 170] on div "[PERSON_NAME], TK06, 11:00 AM-11:15 AM, Hair Colour - Balayage - Long([DEMOGRAP…" at bounding box center [165, 154] width 0 height 62
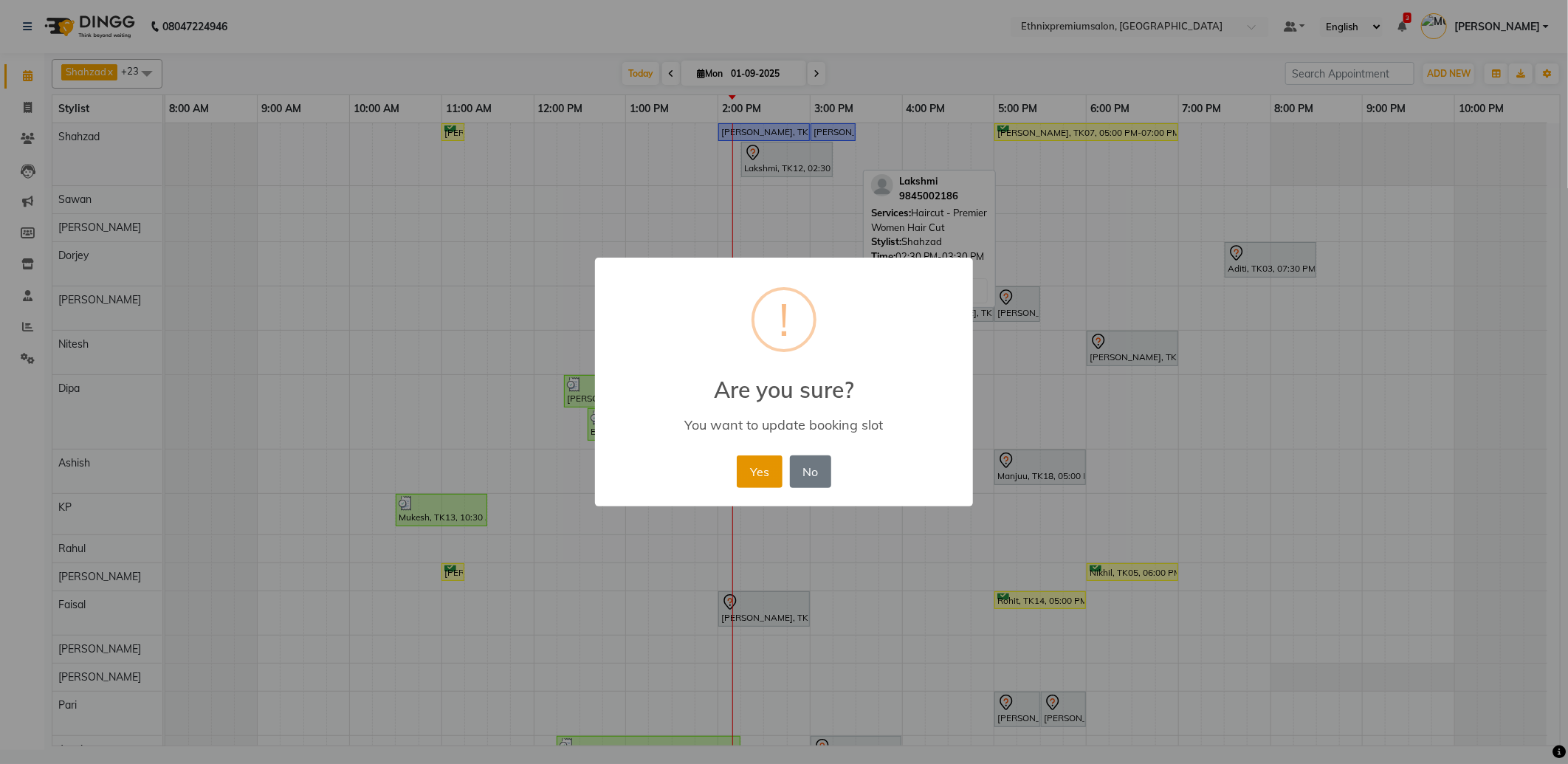
drag, startPoint x: 752, startPoint y: 473, endPoint x: 758, endPoint y: 466, distance: 9.2
click at [754, 473] on button "Yes" at bounding box center [760, 472] width 45 height 32
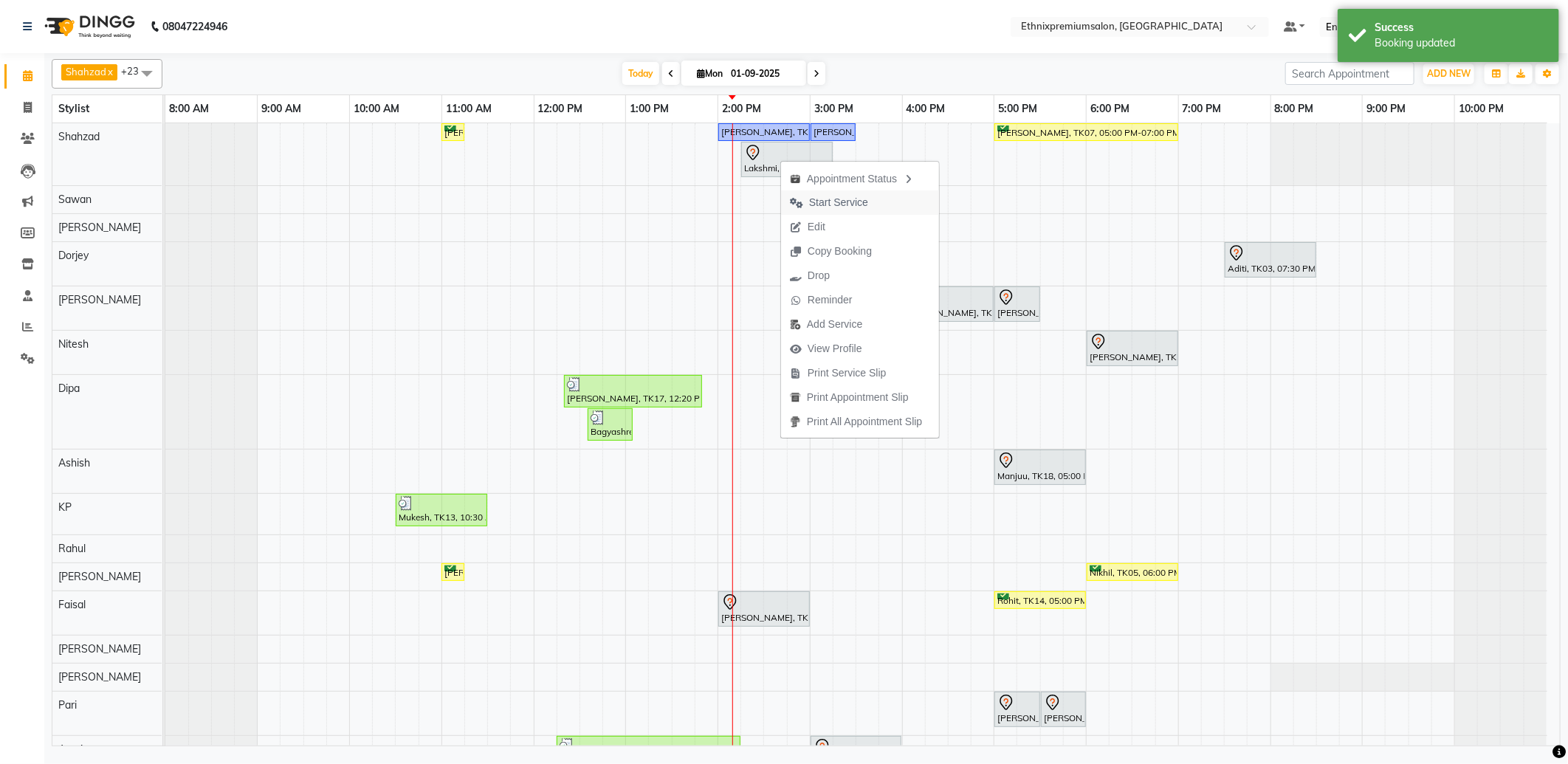
click at [821, 203] on span "Start Service" at bounding box center [839, 202] width 59 height 15
